Goal: Transaction & Acquisition: Purchase product/service

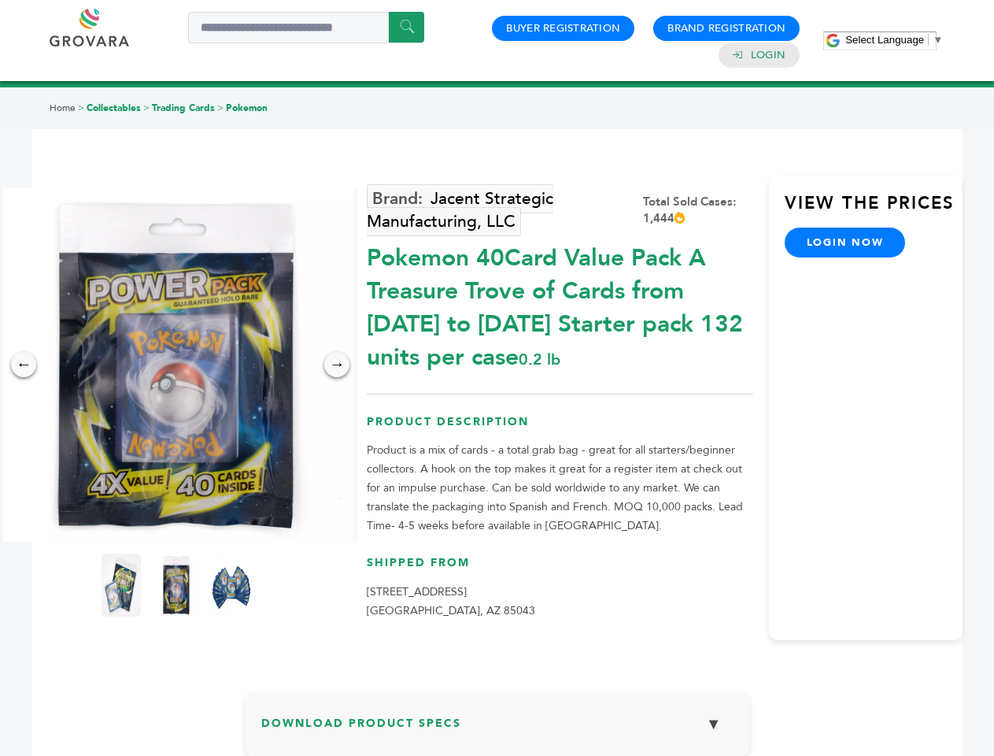
click at [894, 39] on span "Select Language" at bounding box center [885, 40] width 79 height 12
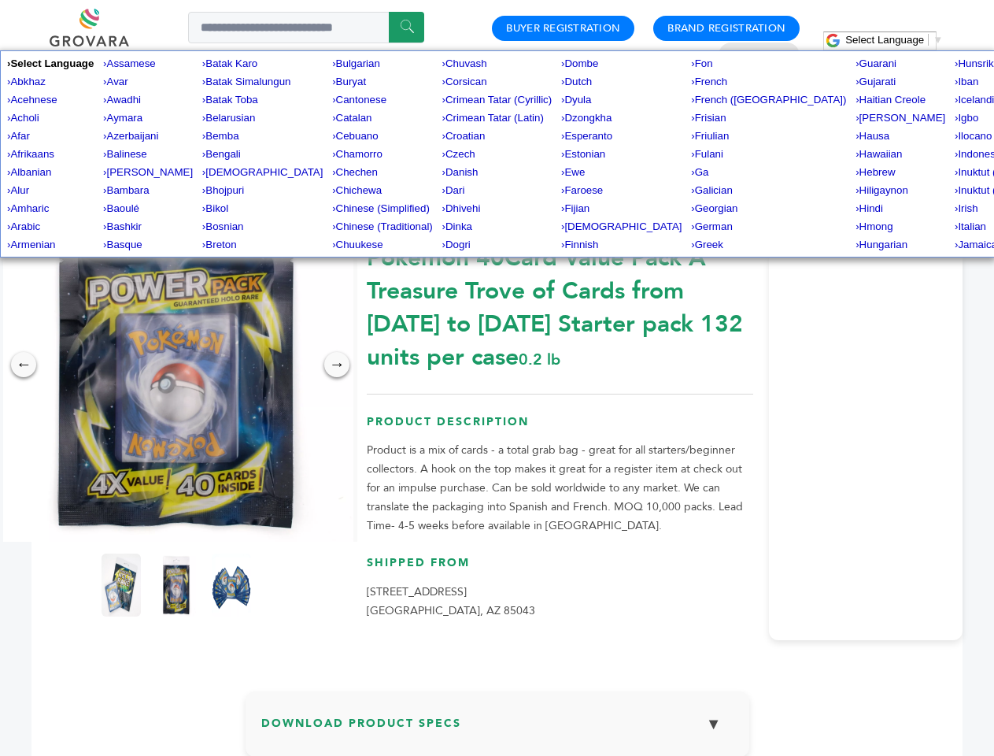
click at [176, 365] on img at bounding box center [176, 364] width 354 height 354
click at [0, 0] on div "×" at bounding box center [0, 0] width 0 height 0
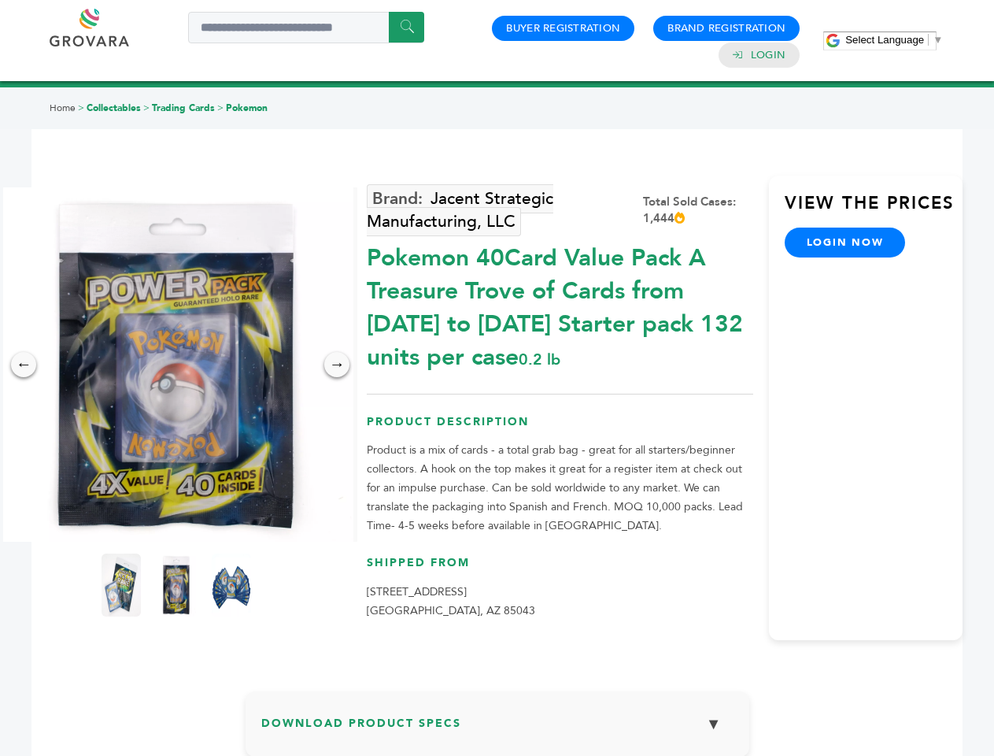
click at [337, 365] on div "→" at bounding box center [336, 364] width 25 height 25
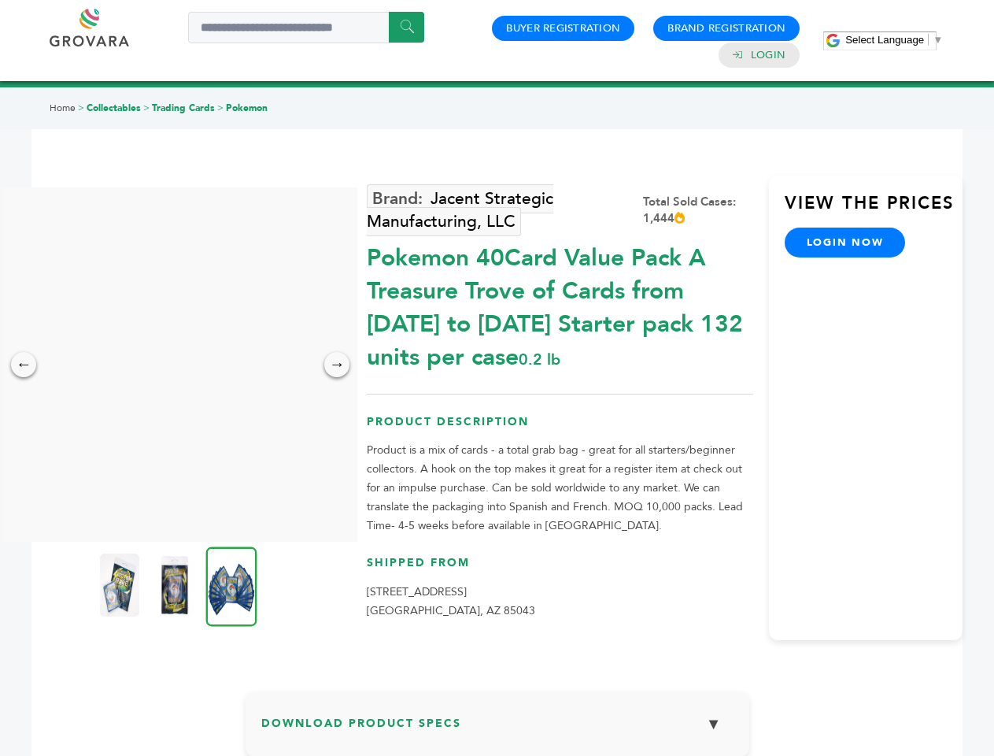
click at [121, 585] on img at bounding box center [119, 584] width 39 height 63
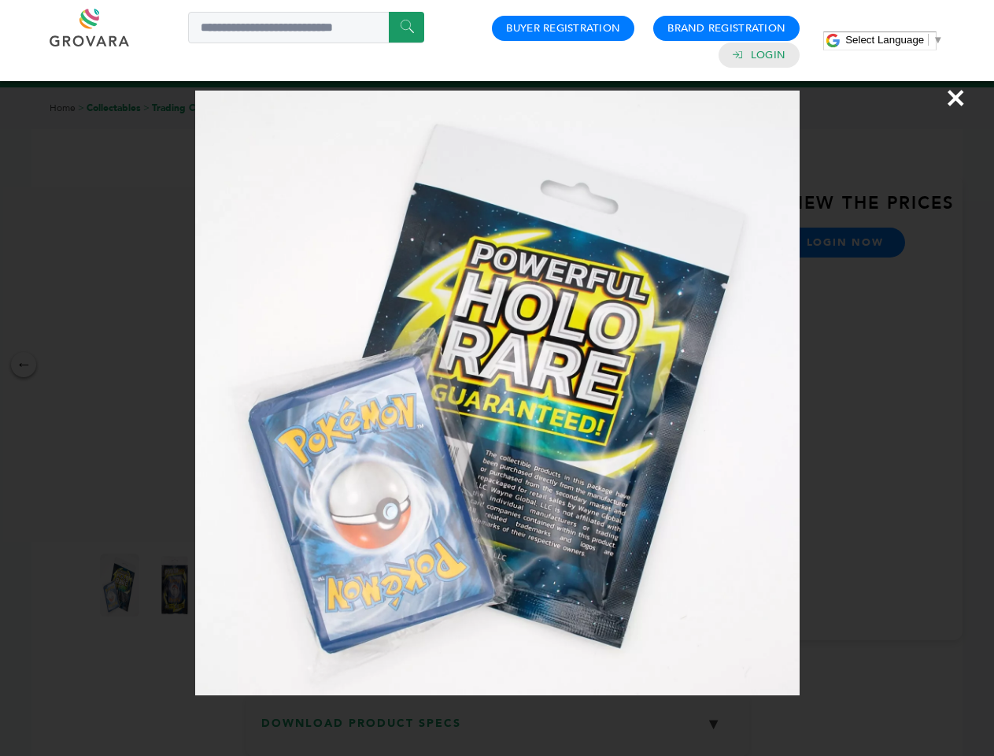
click at [176, 585] on div "×" at bounding box center [497, 378] width 994 height 756
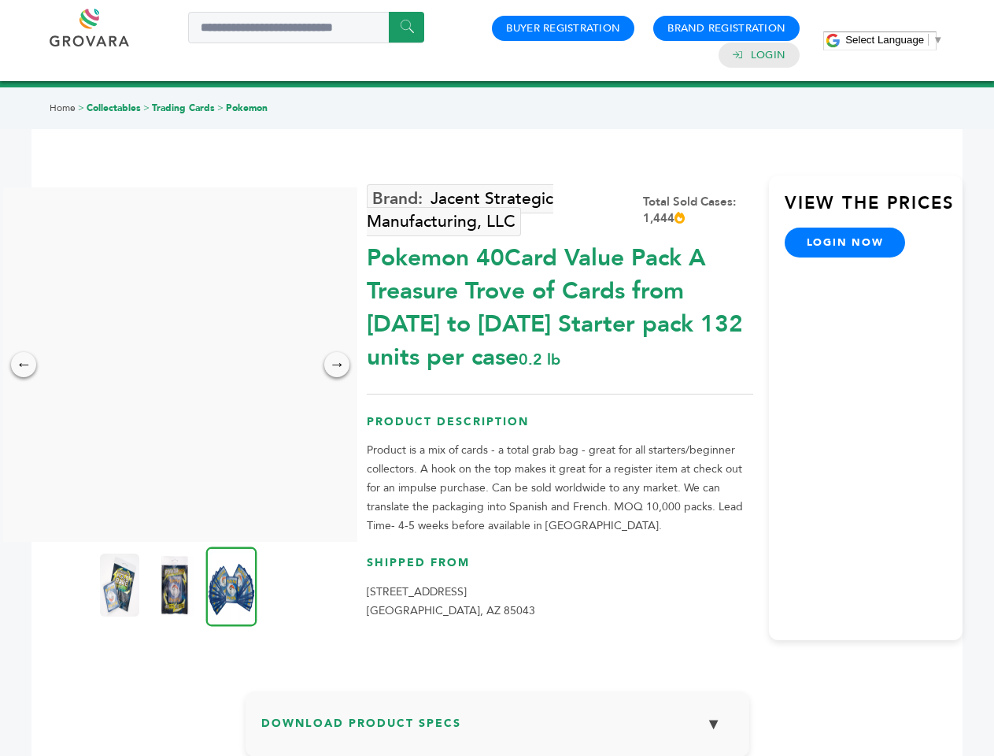
click at [231, 585] on img at bounding box center [231, 586] width 51 height 80
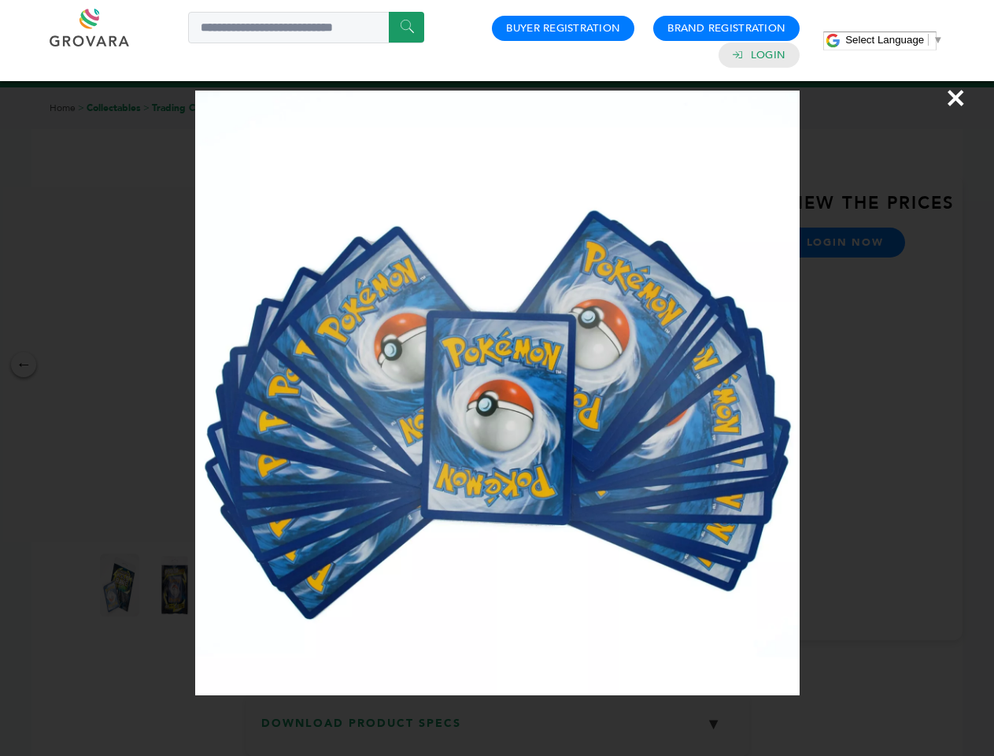
click at [498, 730] on div "×" at bounding box center [497, 378] width 994 height 756
